Goal: Navigation & Orientation: Find specific page/section

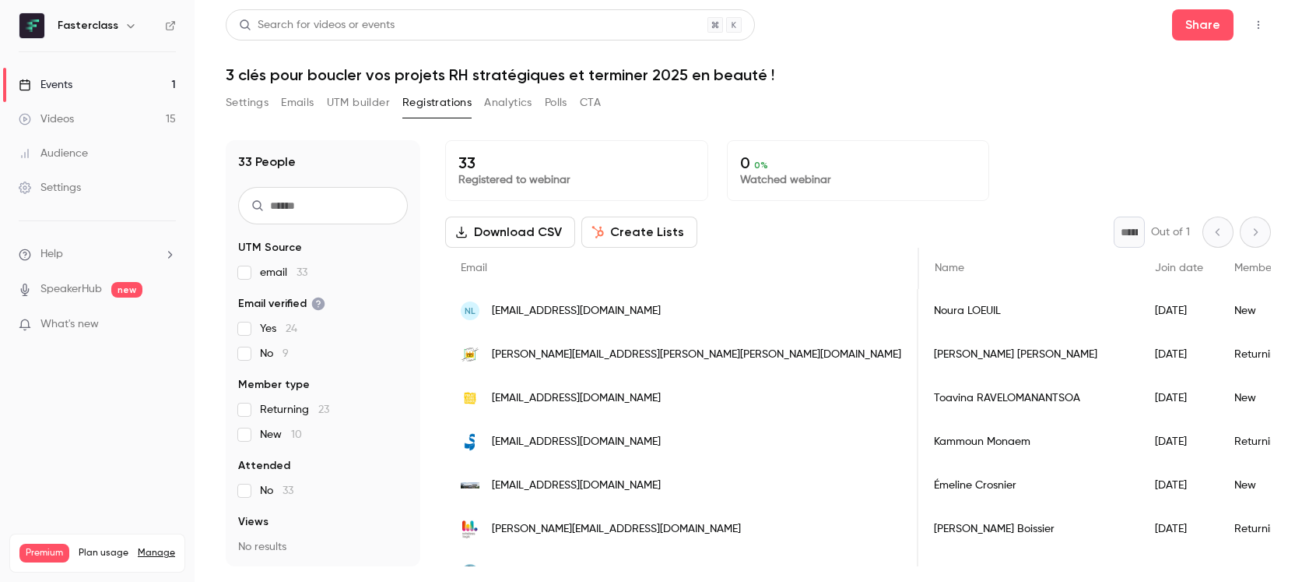
scroll to position [0, 511]
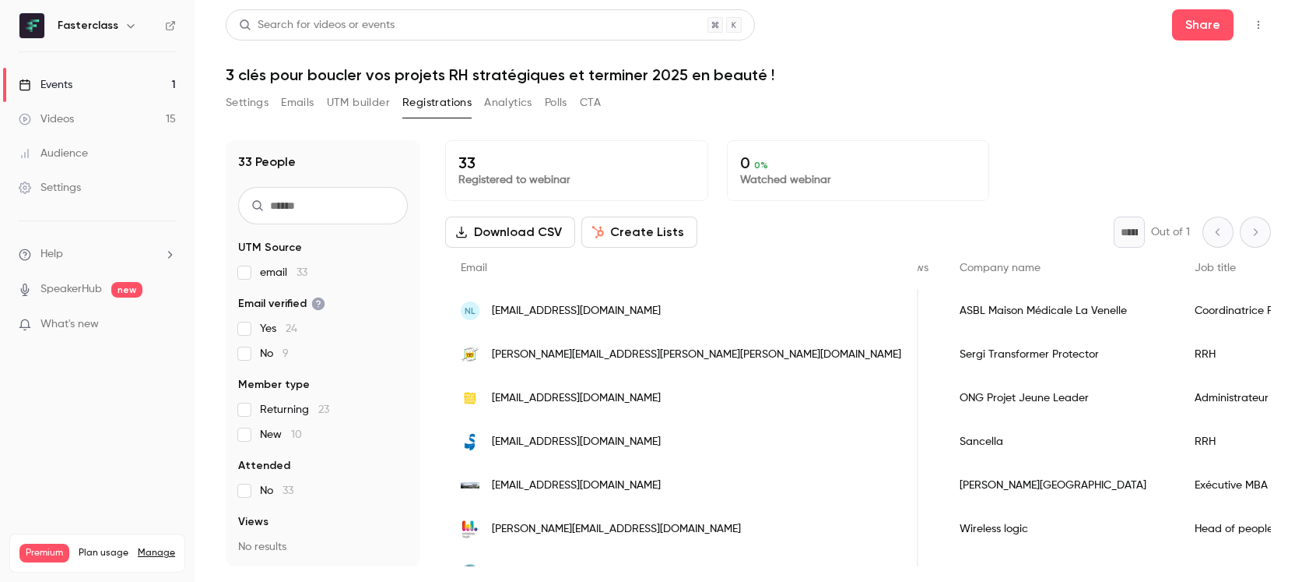
click at [118, 81] on link "Events 1" at bounding box center [97, 85] width 195 height 34
